Goal: Find specific page/section: Find specific page/section

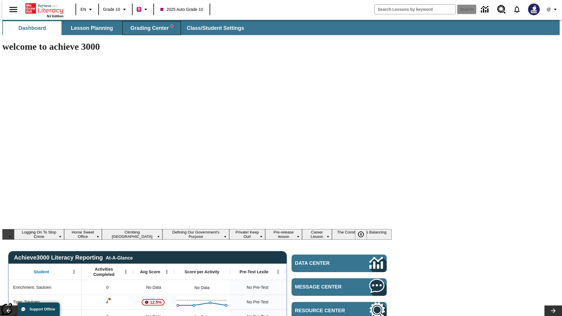
click at [149, 28] on span "Grading Center" at bounding box center [151, 28] width 42 height 7
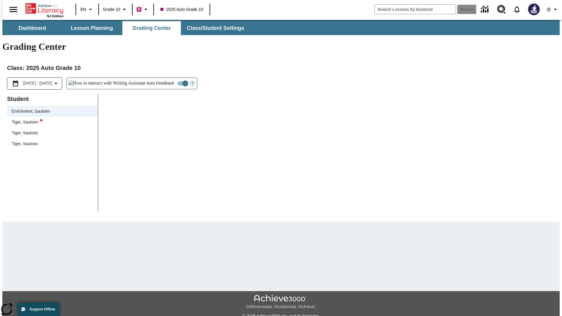
click at [50, 119] on div "Tiger, Sautoen" at bounding box center [52, 122] width 81 height 6
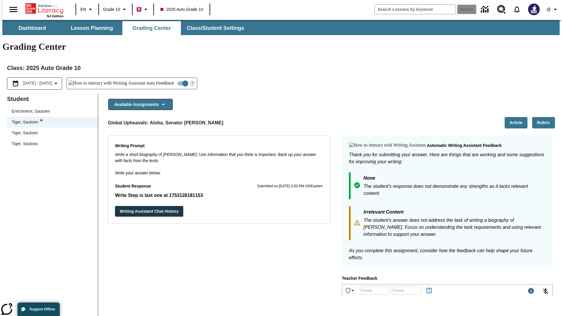
scroll to position [101, 0]
